Goal: Information Seeking & Learning: Find contact information

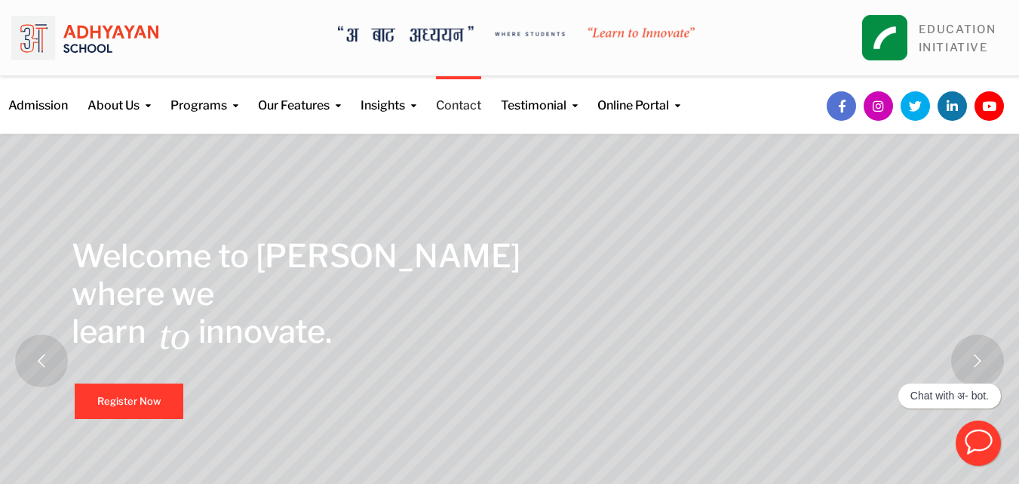
click at [478, 101] on link "Contact" at bounding box center [458, 95] width 45 height 38
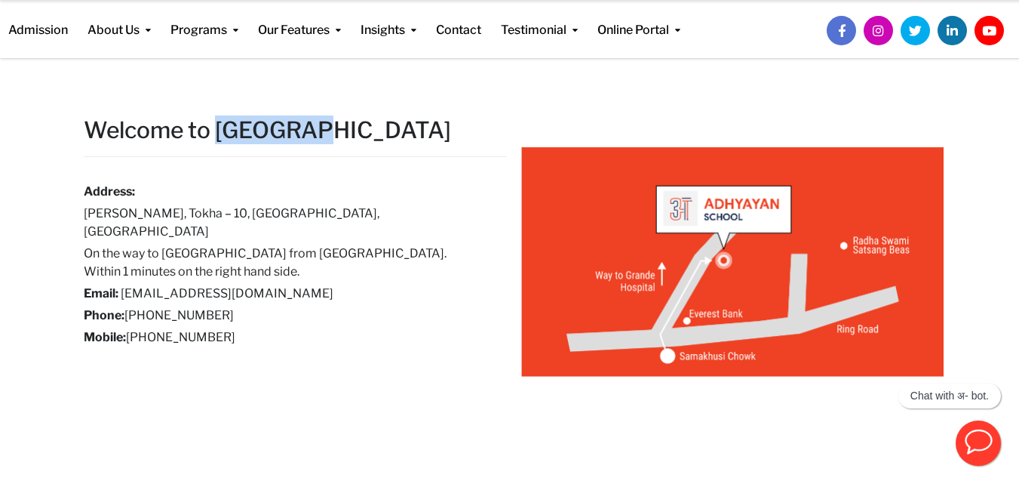
drag, startPoint x: 220, startPoint y: 126, endPoint x: 315, endPoint y: 128, distance: 95.9
click at [315, 128] on h2 "Welcome to [GEOGRAPHIC_DATA]" at bounding box center [295, 129] width 423 height 29
copy h2 "Adhyayan"
click at [184, 328] on h6 "Mobile: [PHONE_NUMBER]" at bounding box center [284, 337] width 400 height 18
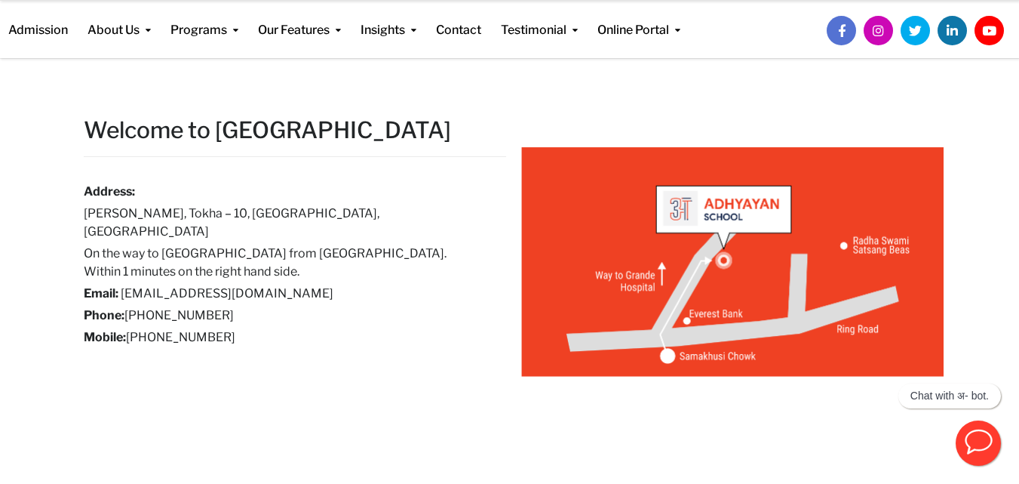
copy h6 "9823596841"
click at [294, 328] on h6 "Mobile: [PHONE_NUMBER]" at bounding box center [284, 337] width 400 height 18
drag, startPoint x: 257, startPoint y: 278, endPoint x: 125, endPoint y: 268, distance: 133.2
click at [125, 284] on h6 "Email: [EMAIL_ADDRESS][DOMAIN_NAME]" at bounding box center [284, 293] width 400 height 18
click at [275, 284] on h6 "Email: [EMAIL_ADDRESS][DOMAIN_NAME]" at bounding box center [284, 293] width 400 height 18
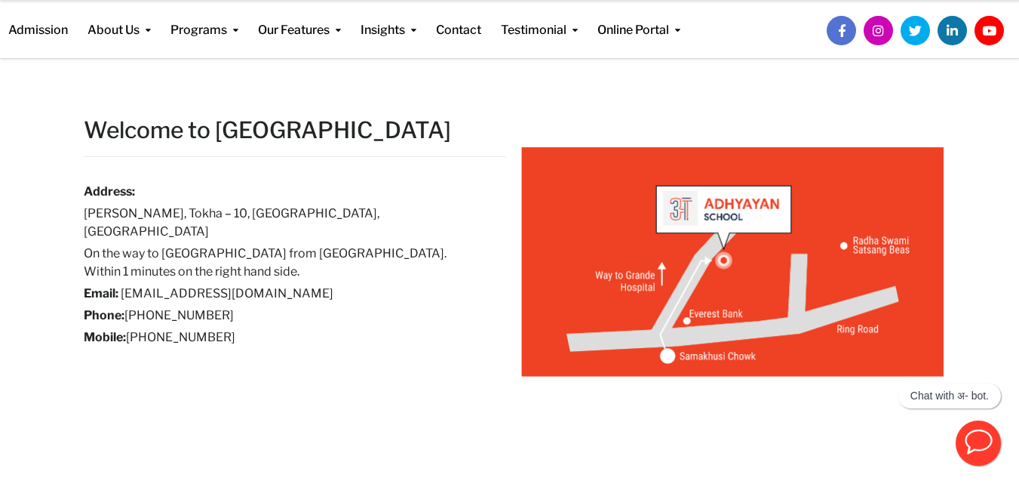
click at [266, 284] on h6 "Email: [EMAIL_ADDRESS][DOMAIN_NAME]" at bounding box center [284, 293] width 400 height 18
drag, startPoint x: 251, startPoint y: 283, endPoint x: 121, endPoint y: 277, distance: 129.2
click at [121, 284] on h6 "Email: [EMAIL_ADDRESS][DOMAIN_NAME]" at bounding box center [284, 293] width 400 height 18
copy link "[EMAIL_ADDRESS][DOMAIN_NAME]"
drag, startPoint x: 237, startPoint y: 326, endPoint x: 164, endPoint y: 323, distance: 73.3
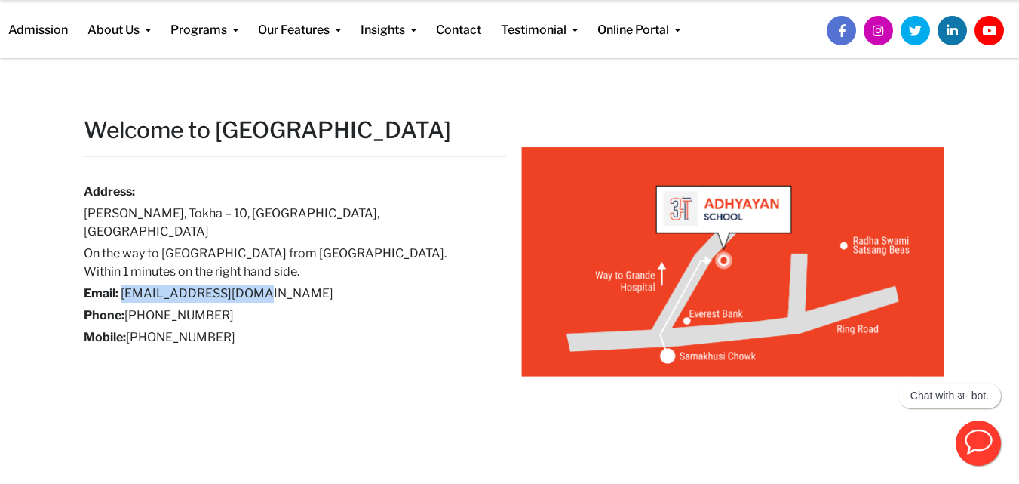
click at [164, 328] on h6 "Mobile: [PHONE_NUMBER]" at bounding box center [284, 337] width 400 height 18
copy h6 "9823596841"
drag, startPoint x: 229, startPoint y: 301, endPoint x: 126, endPoint y: 291, distance: 103.1
click at [126, 306] on h6 "Phone: [PHONE_NUMBER]" at bounding box center [284, 315] width 400 height 18
copy h6 "[PHONE_NUMBER]"
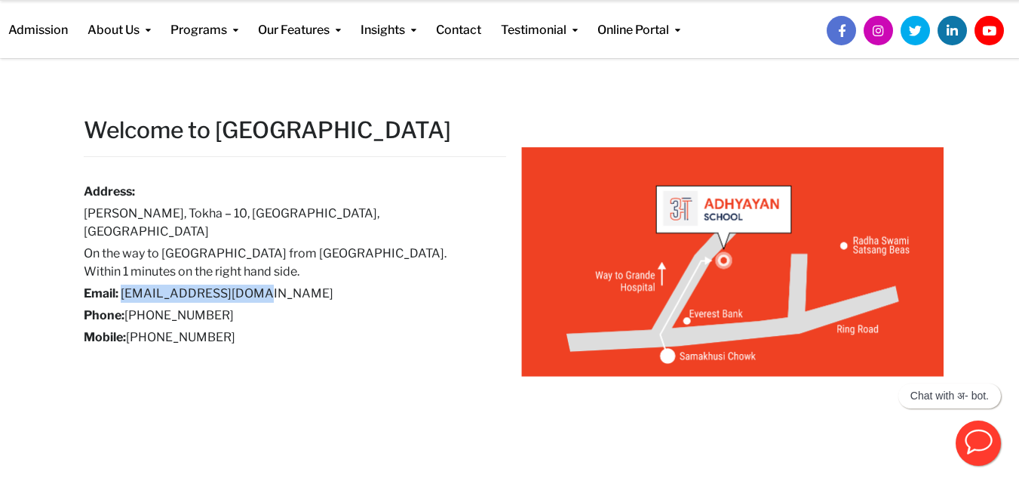
drag, startPoint x: 258, startPoint y: 282, endPoint x: 132, endPoint y: 278, distance: 126.1
click at [121, 284] on h6 "Email: [EMAIL_ADDRESS][DOMAIN_NAME]" at bounding box center [284, 293] width 400 height 18
copy link "[EMAIL_ADDRESS][DOMAIN_NAME]"
